Goal: Information Seeking & Learning: Learn about a topic

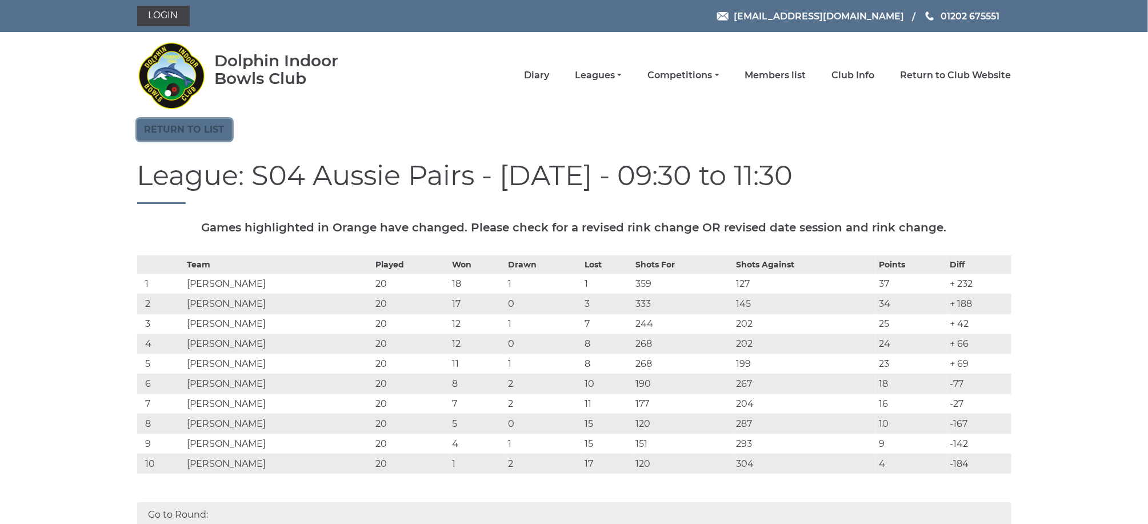
click at [190, 132] on link "Return to list" at bounding box center [184, 130] width 95 height 22
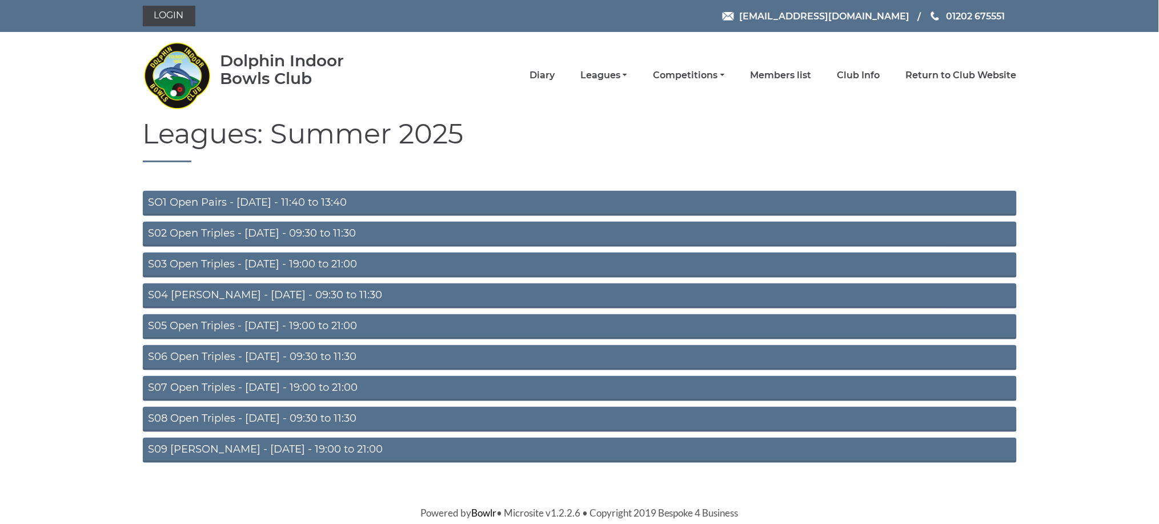
click at [273, 355] on link "S06 Open Triples - [DATE] - 09:30 to 11:30" at bounding box center [580, 357] width 874 height 25
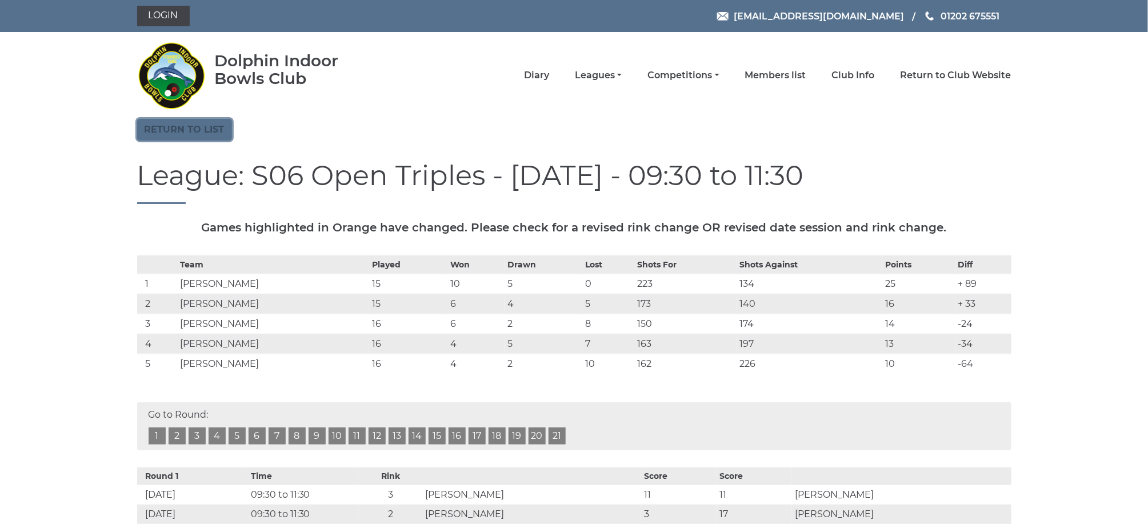
click at [186, 133] on link "Return to list" at bounding box center [184, 130] width 95 height 22
click at [188, 129] on link "Return to list" at bounding box center [184, 130] width 95 height 22
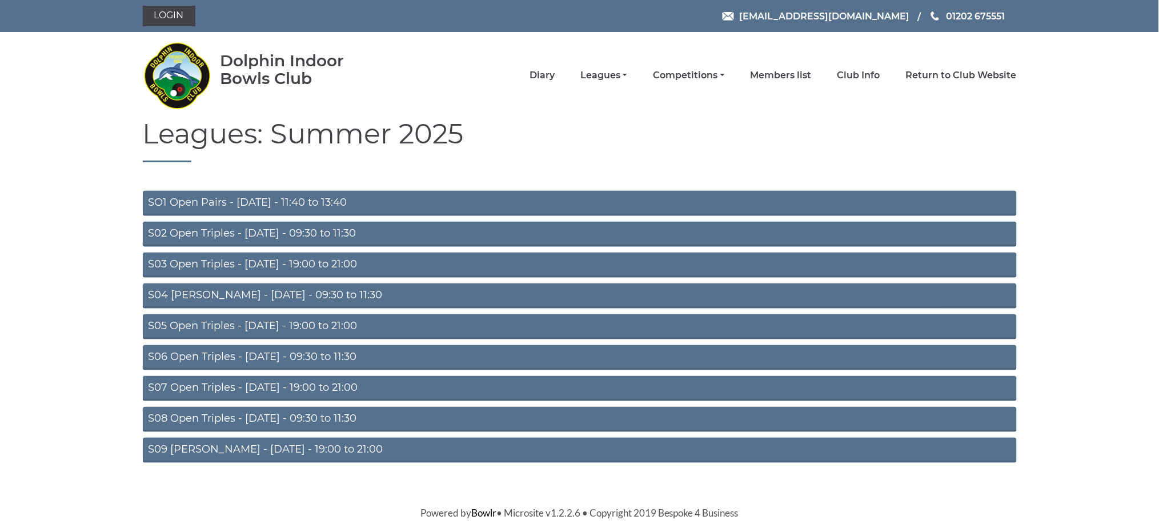
click at [270, 295] on link "S04 [PERSON_NAME] - [DATE] - 09:30 to 11:30" at bounding box center [580, 295] width 874 height 25
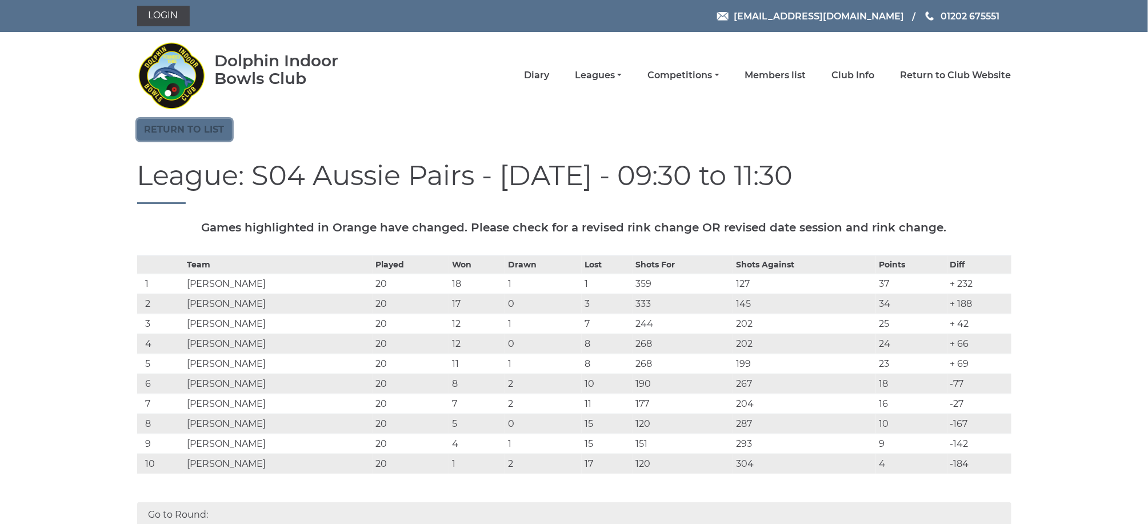
click at [197, 135] on link "Return to list" at bounding box center [184, 130] width 95 height 22
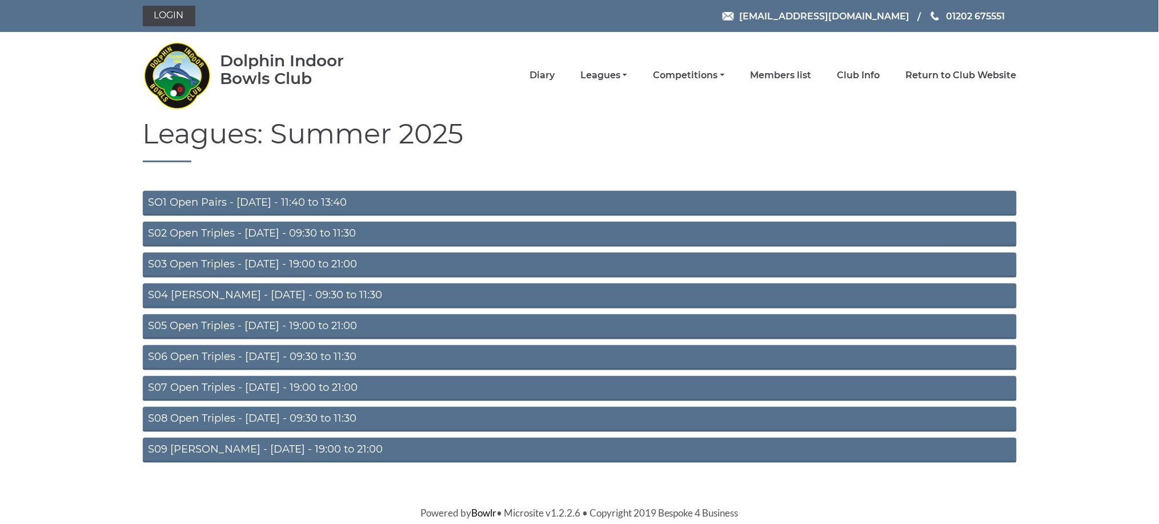
click at [250, 233] on link "S02 Open Triples - [DATE] - 09:30 to 11:30" at bounding box center [580, 234] width 874 height 25
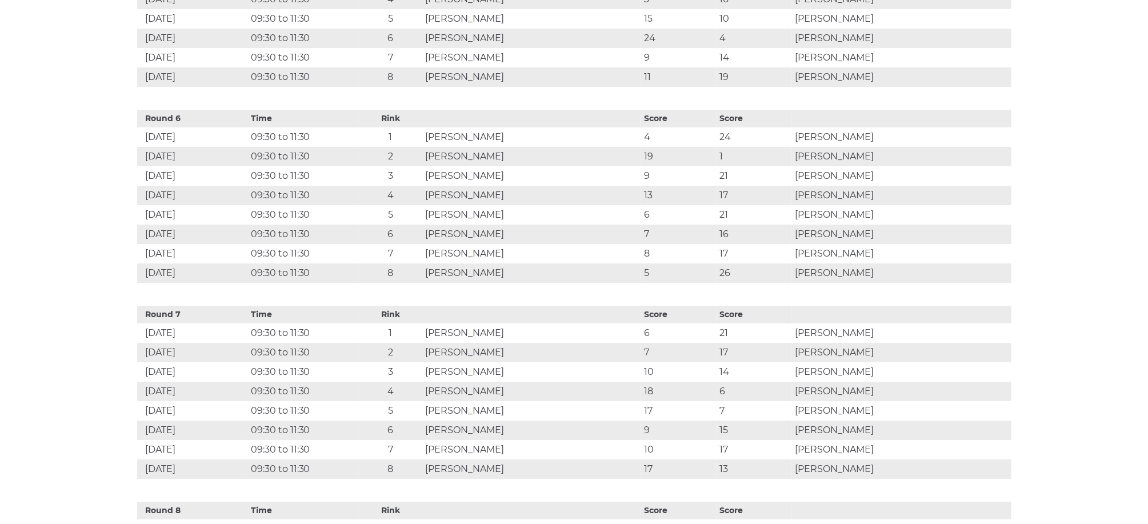
scroll to position [1522, 0]
